Goal: Find specific page/section: Find specific page/section

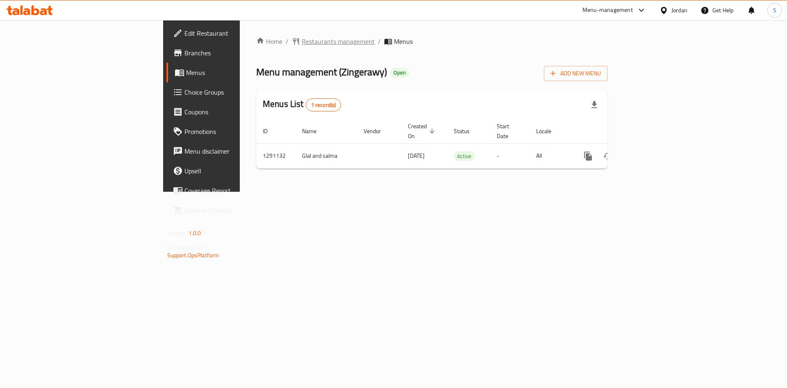
click at [302, 38] on span "Restaurants management" at bounding box center [338, 41] width 73 height 10
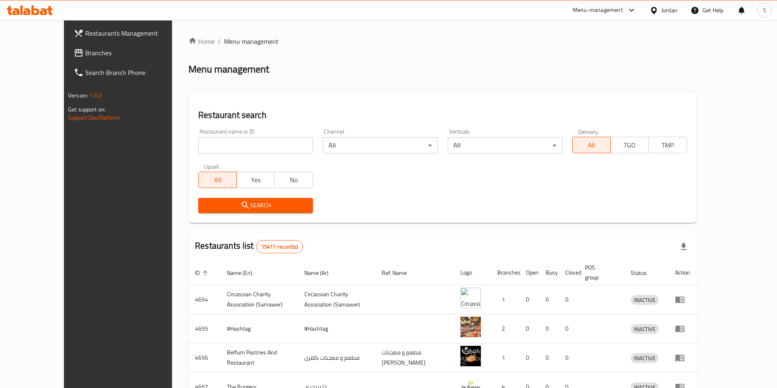
click at [236, 133] on div "Restaurant name or ID Restaurant name or ID" at bounding box center [255, 141] width 115 height 25
click at [235, 139] on input "search" at bounding box center [255, 145] width 115 height 16
paste input "lujain alomor"
click at [208, 205] on span "Search" at bounding box center [256, 205] width 102 height 10
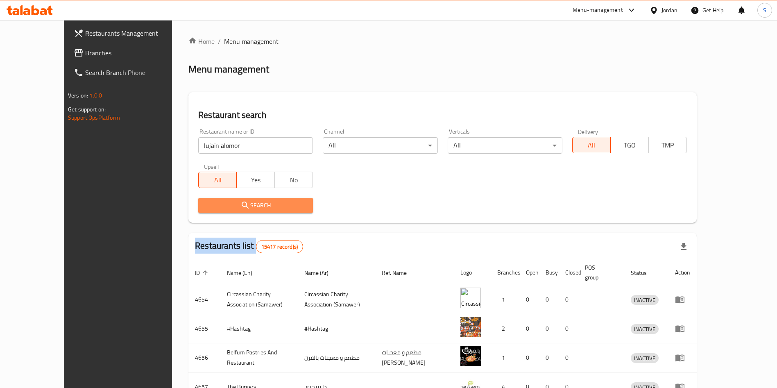
click at [208, 205] on div at bounding box center [388, 194] width 777 height 388
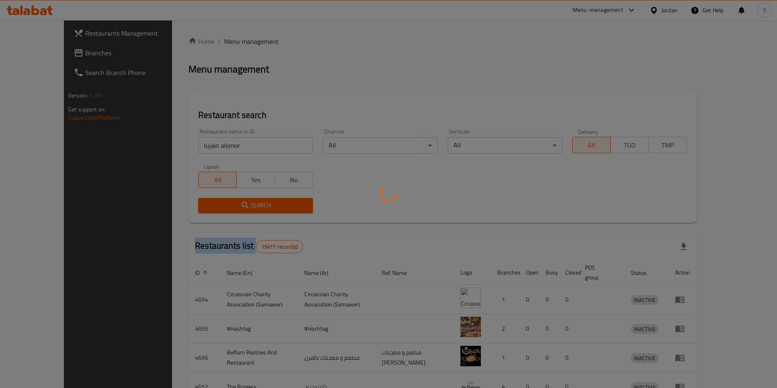
click at [208, 205] on div at bounding box center [388, 194] width 777 height 388
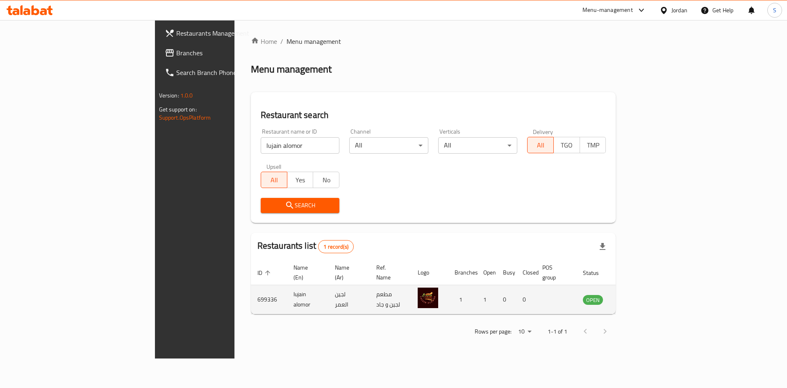
click at [251, 295] on td "699336" at bounding box center [269, 299] width 36 height 29
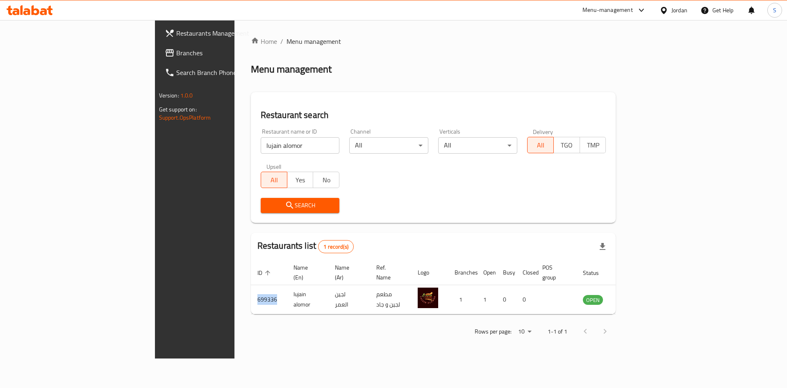
copy td "699336"
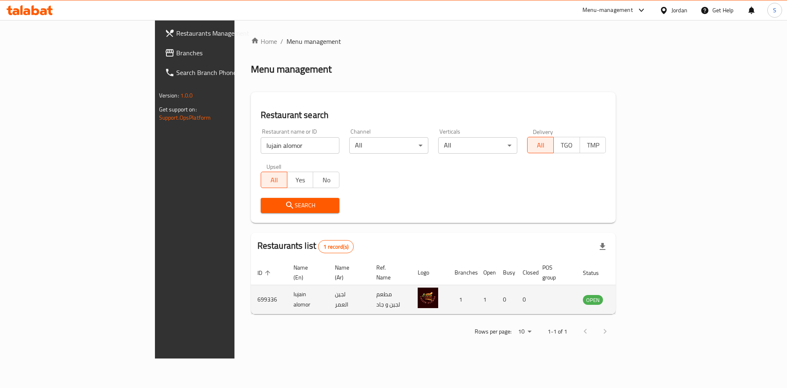
click at [287, 286] on td "lujain alomor" at bounding box center [307, 299] width 41 height 29
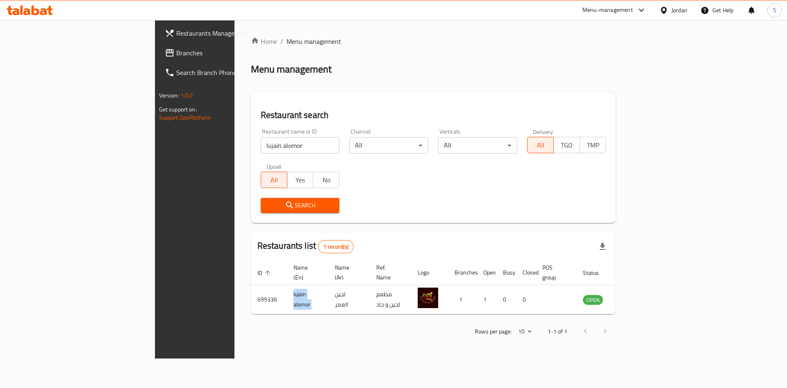
copy td "lujain alomor"
drag, startPoint x: 247, startPoint y: 147, endPoint x: 25, endPoint y: 150, distance: 221.3
click at [155, 149] on div "Restaurants Management Branches Search Branch Phone Version: 1.0.0 Get support …" at bounding box center [393, 189] width 477 height 338
paste input "Restaurant and Pastries al aydy al mobdeaa"
click at [267, 203] on span "Search" at bounding box center [300, 205] width 66 height 10
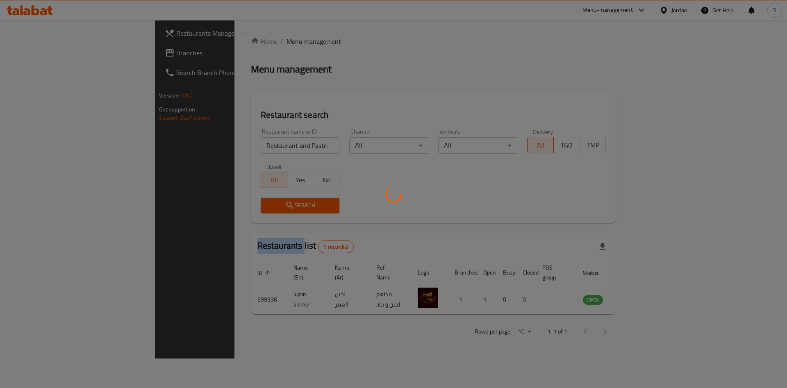
click at [197, 203] on div at bounding box center [393, 194] width 787 height 388
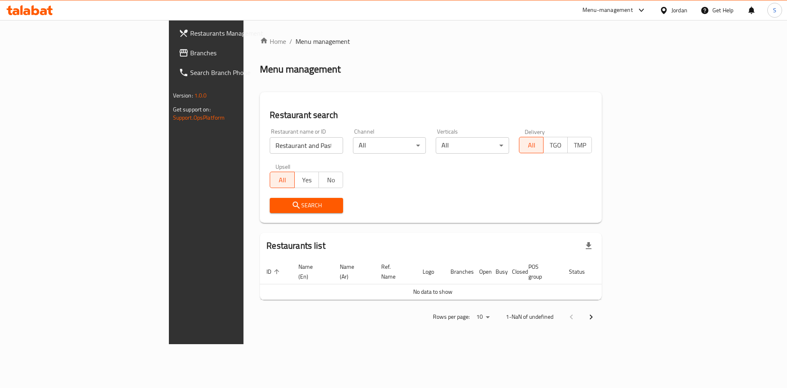
click at [270, 144] on input "Restaurant and Pastries al aydy al mobdeaa" at bounding box center [306, 145] width 73 height 16
drag, startPoint x: 242, startPoint y: 147, endPoint x: 294, endPoint y: 149, distance: 52.1
click at [294, 149] on input "Restaurant and Pastries al aydy al mobdeaa" at bounding box center [306, 145] width 73 height 16
type input "Restaurant and Pastries"
click at [276, 208] on span "Search" at bounding box center [306, 205] width 60 height 10
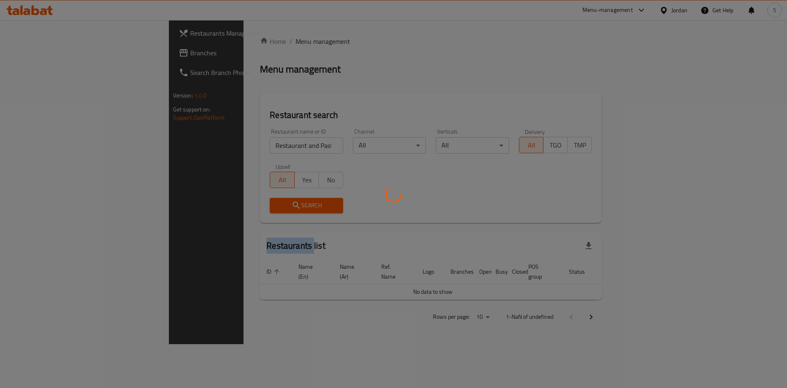
click at [210, 208] on div at bounding box center [393, 194] width 787 height 388
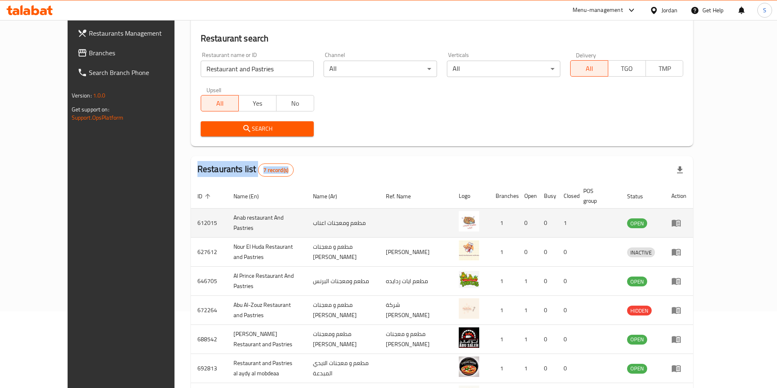
scroll to position [136, 0]
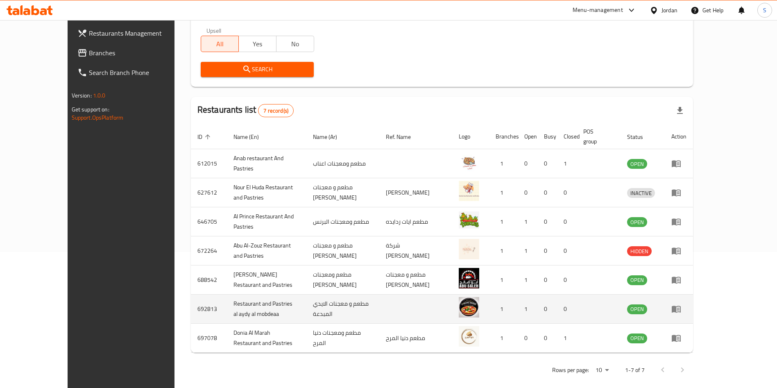
click at [191, 302] on td "692813" at bounding box center [209, 309] width 36 height 29
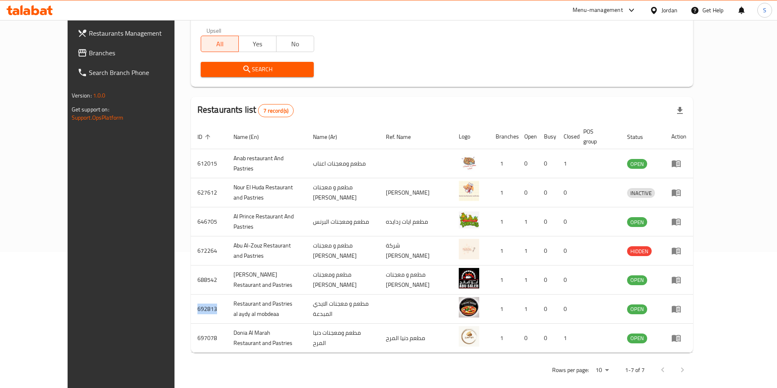
copy td "692813"
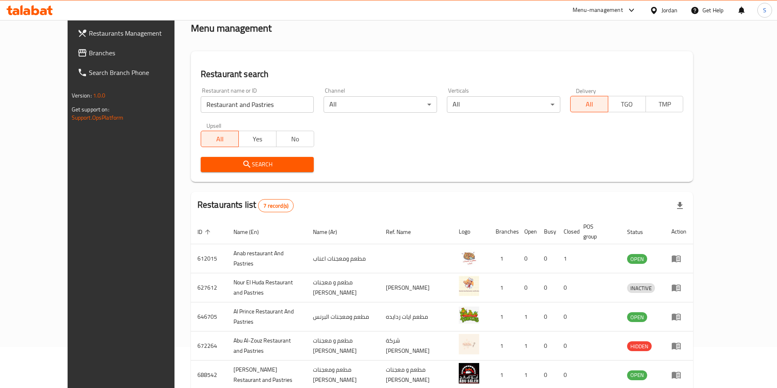
scroll to position [0, 0]
